Goal: Book appointment/travel/reservation

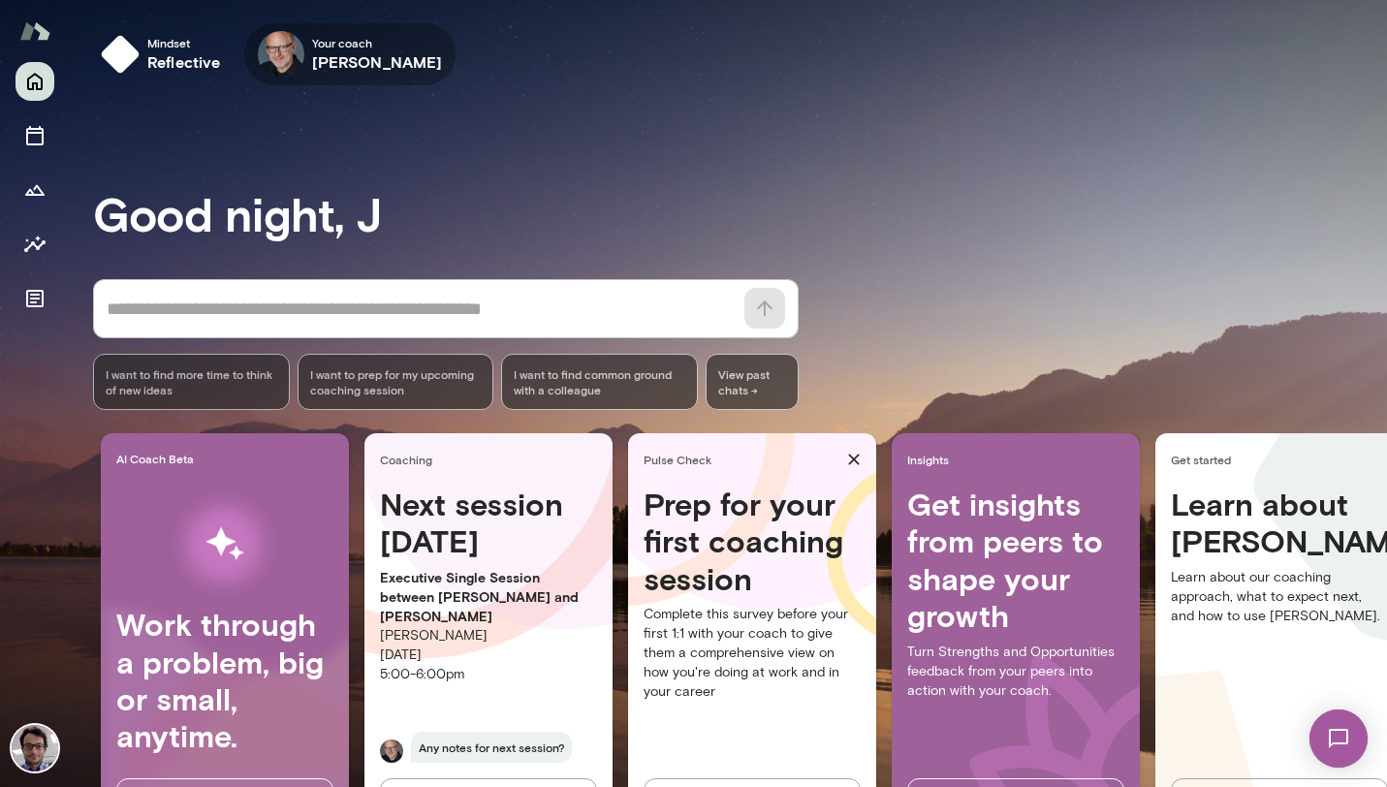
click at [338, 61] on h6 "[PERSON_NAME]" at bounding box center [377, 61] width 131 height 23
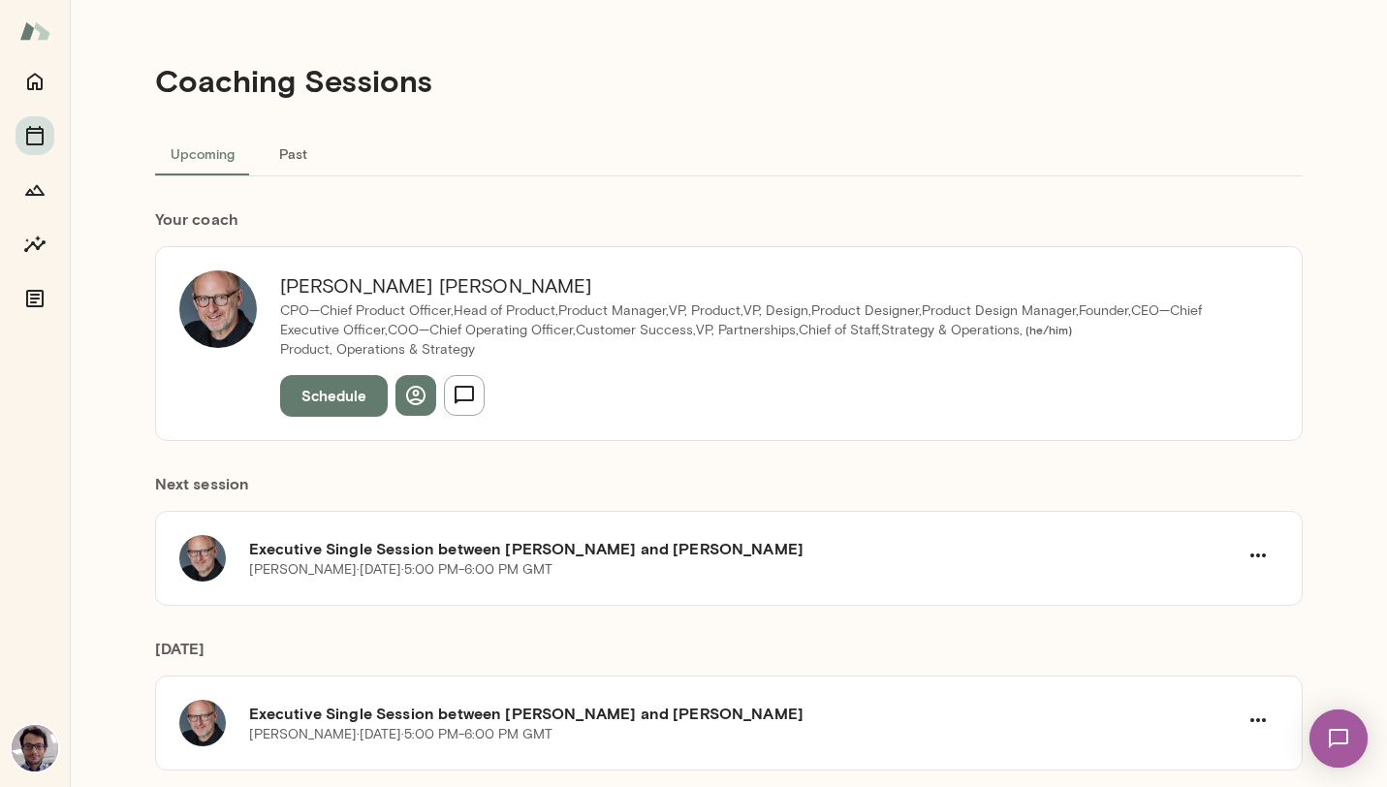
click at [317, 392] on button "Schedule" at bounding box center [334, 395] width 108 height 41
click at [326, 399] on button "Schedule" at bounding box center [334, 395] width 108 height 41
